Goal: Check status: Check status

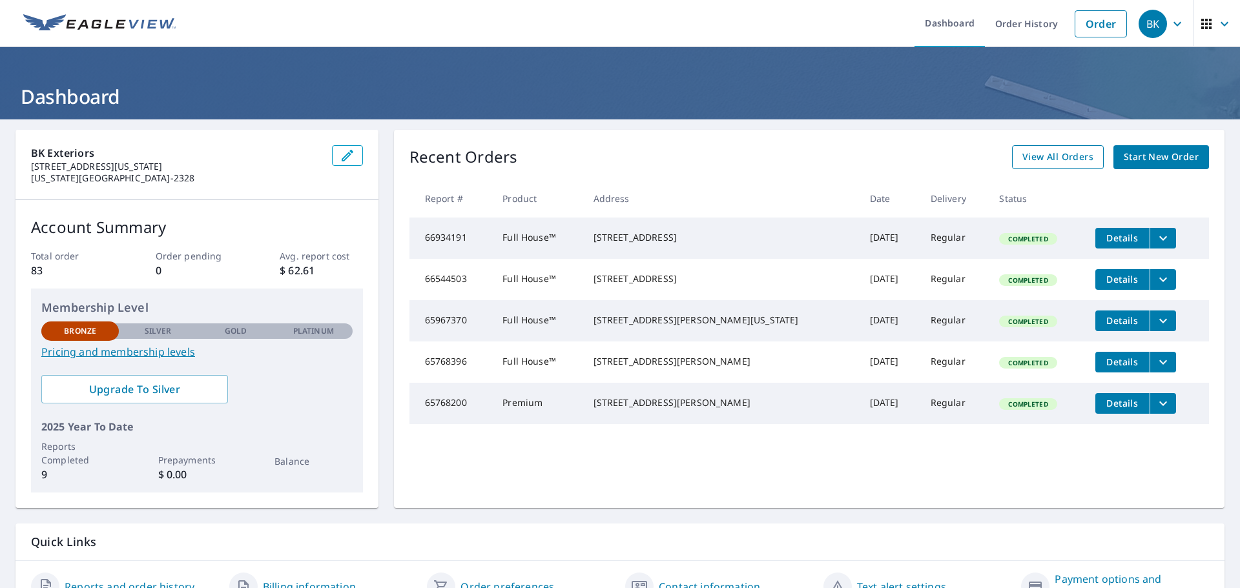
click at [1062, 154] on span "View All Orders" at bounding box center [1057, 157] width 71 height 16
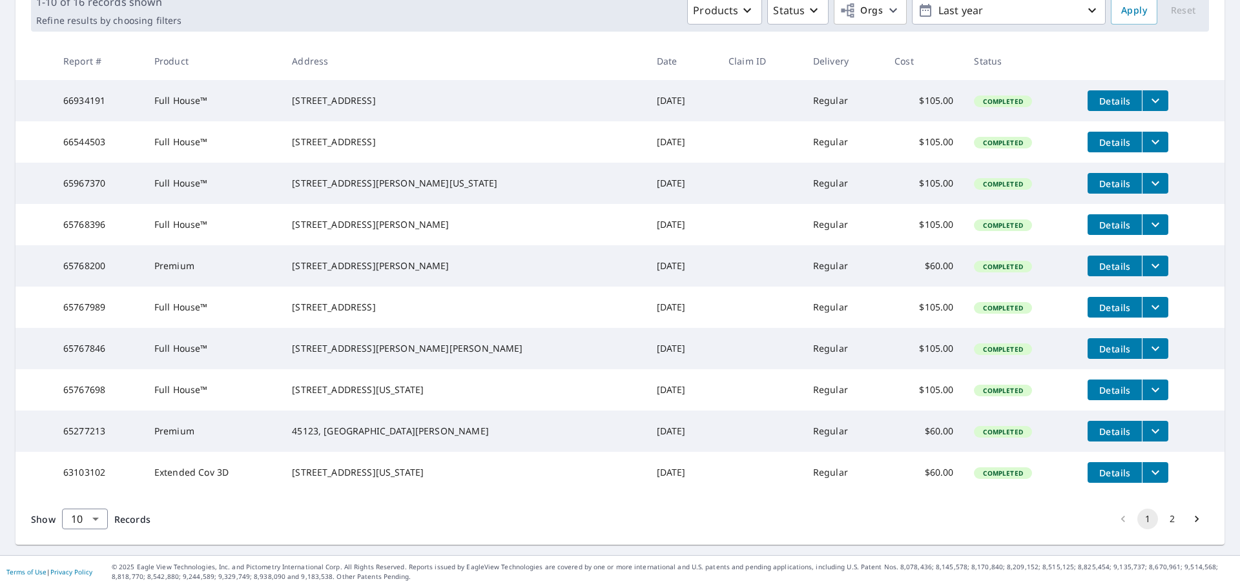
scroll to position [258, 0]
click at [100, 523] on body "BK BK Dashboard Order History Order BK Dashboard / Order History Order History …" at bounding box center [620, 294] width 1240 height 588
click at [99, 558] on li "100" at bounding box center [84, 560] width 46 height 23
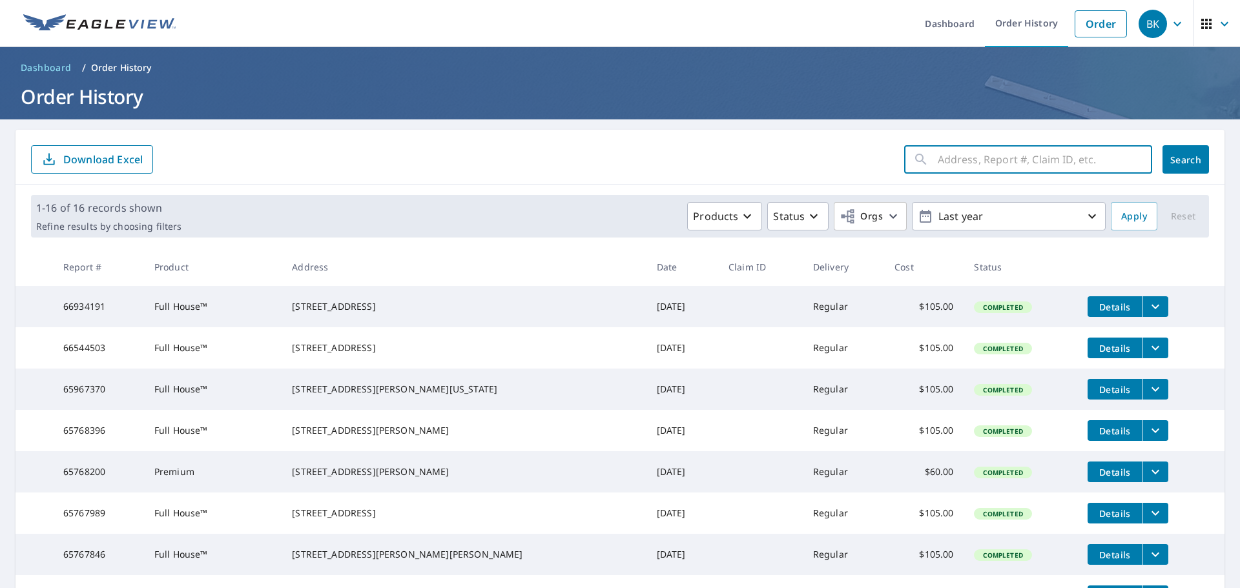
click at [990, 157] on input "text" at bounding box center [1044, 159] width 214 height 36
type input "[STREET_ADDRESS]"
click at [1180, 163] on span "Search" at bounding box center [1185, 160] width 26 height 12
